Goal: Contribute content: Contribute content

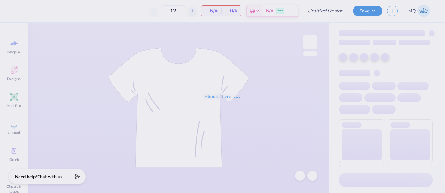
type input "Hoofers Scuba Club Fall 2025"
type input "50"
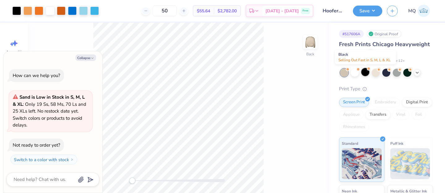
click at [367, 74] on div at bounding box center [366, 72] width 8 height 8
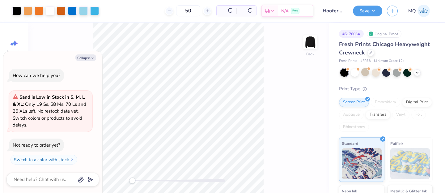
scroll to position [38, 0]
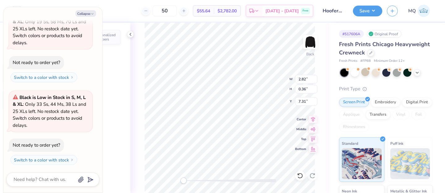
type textarea "x"
type input "2.82"
type input "0.36"
type input "7.31"
click at [92, 14] on polyline "button" at bounding box center [93, 14] width 2 height 1
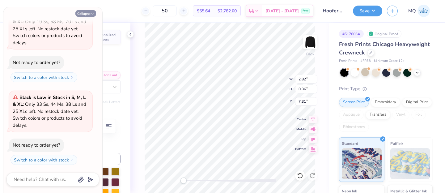
type textarea "x"
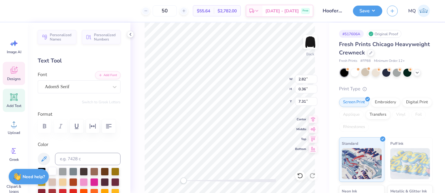
click at [53, 171] on div at bounding box center [52, 171] width 8 height 8
click at [54, 169] on div at bounding box center [52, 171] width 8 height 8
click at [51, 172] on div at bounding box center [52, 171] width 8 height 8
click at [142, 92] on div "Back W 1.54 1.54 " H 0.36 0.36 " Y 7.31 7.31 " Center [GEOGRAPHIC_DATA]" at bounding box center [229, 108] width 199 height 170
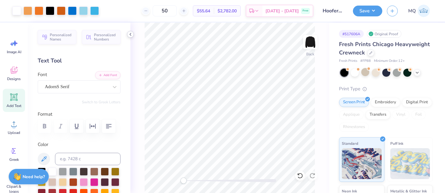
click at [131, 34] on icon at bounding box center [130, 34] width 5 height 5
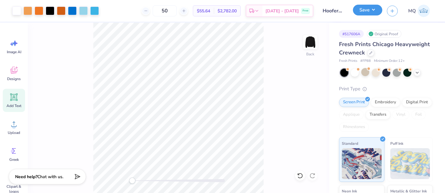
click at [365, 12] on button "Save" at bounding box center [367, 10] width 29 height 11
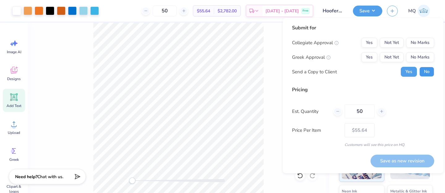
click at [422, 74] on button "No" at bounding box center [427, 72] width 15 height 10
click at [414, 42] on button "No Marks" at bounding box center [420, 43] width 28 height 10
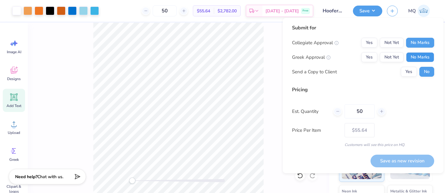
click at [419, 55] on button "No Marks" at bounding box center [420, 57] width 28 height 10
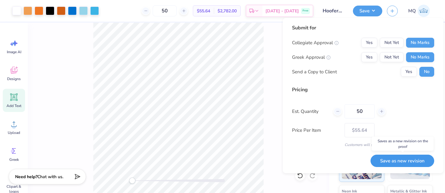
click at [410, 161] on button "Save as new revision" at bounding box center [403, 161] width 64 height 13
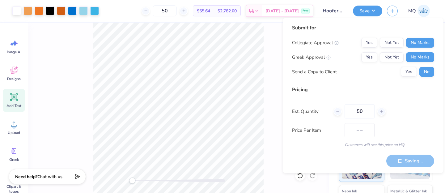
type input "$55.64"
